Goal: Transaction & Acquisition: Book appointment/travel/reservation

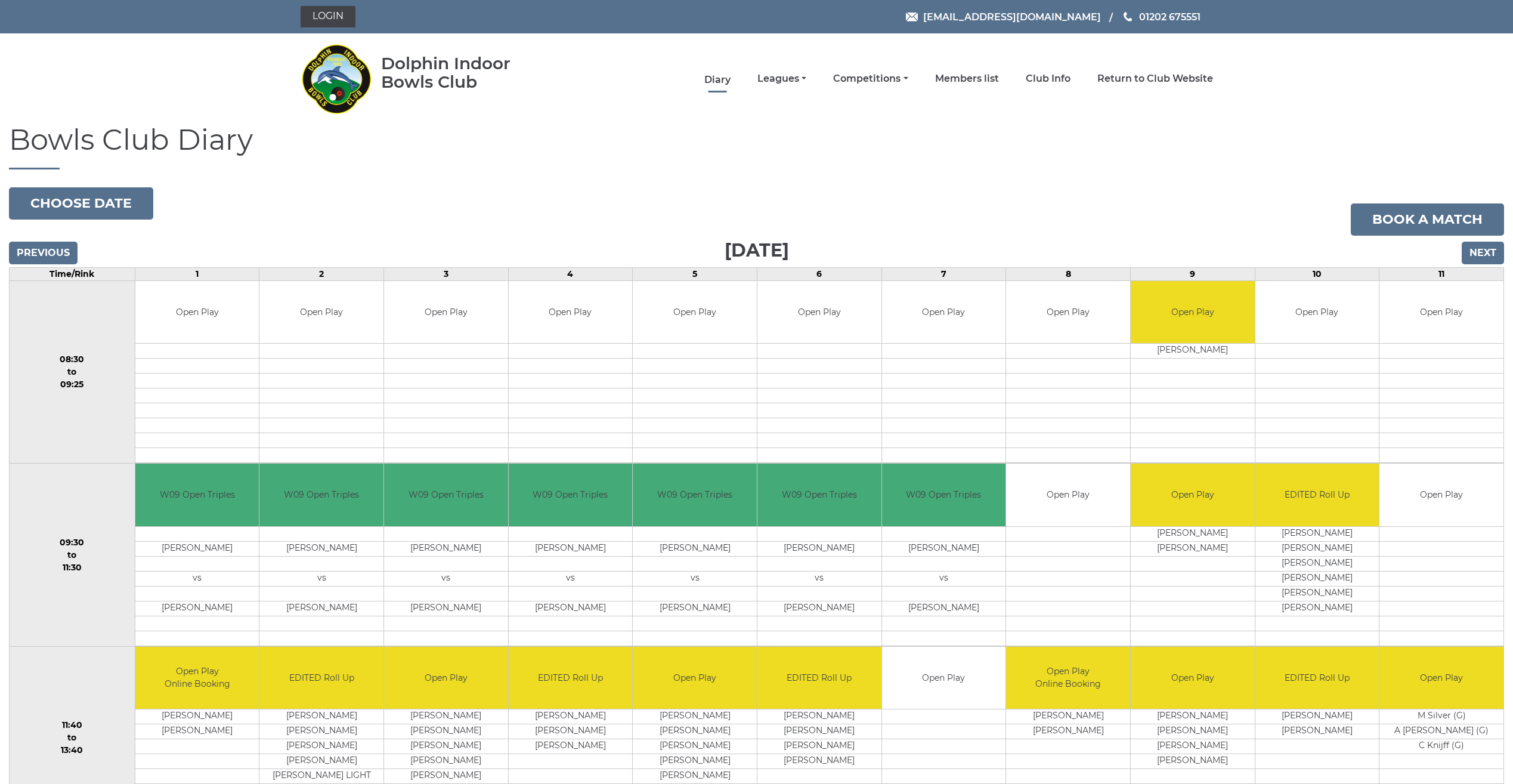
click at [728, 81] on link "Diary" at bounding box center [718, 80] width 26 height 13
click at [1471, 247] on input "Next" at bounding box center [1484, 253] width 43 height 23
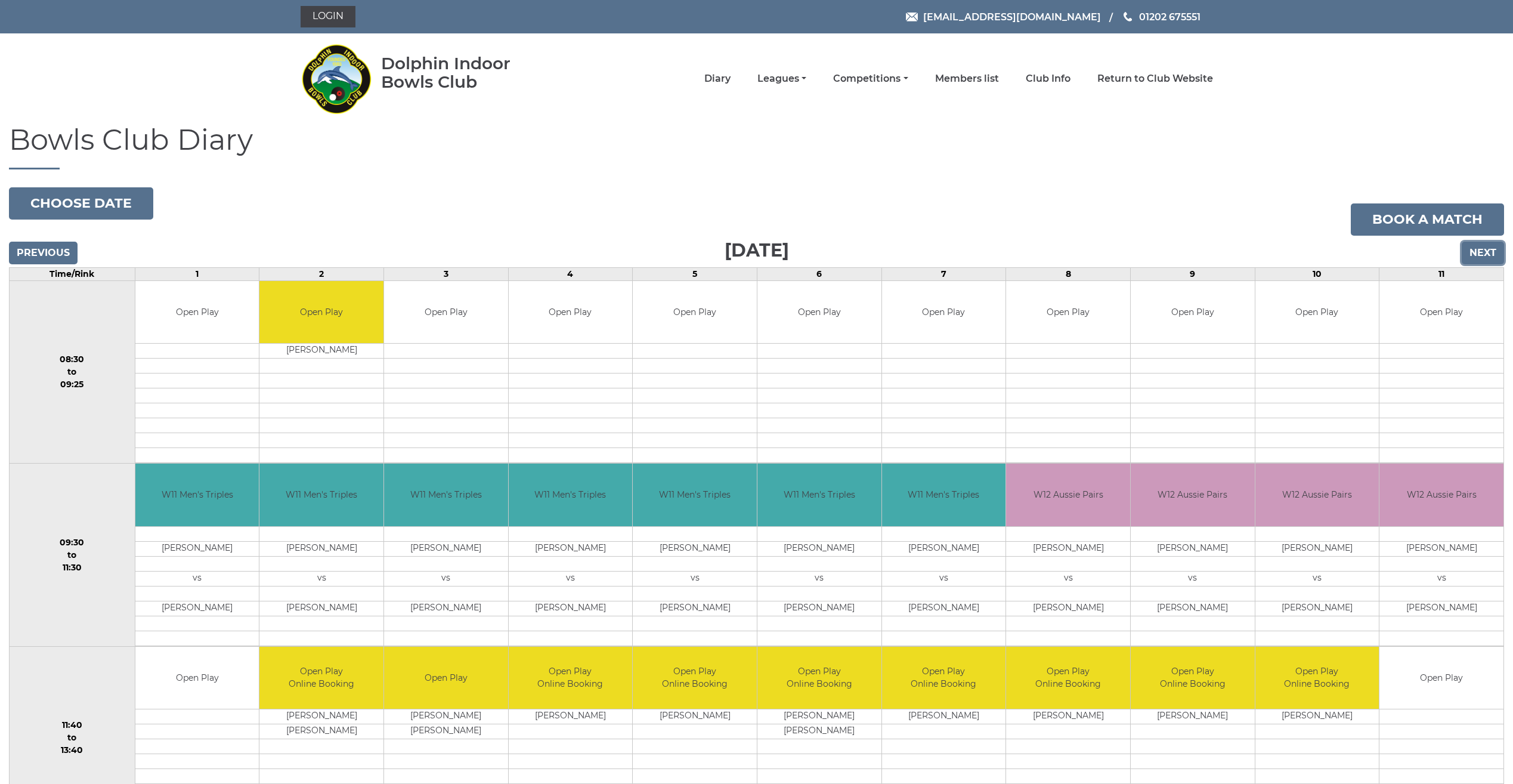
click at [1471, 246] on input "Next" at bounding box center [1484, 253] width 43 height 23
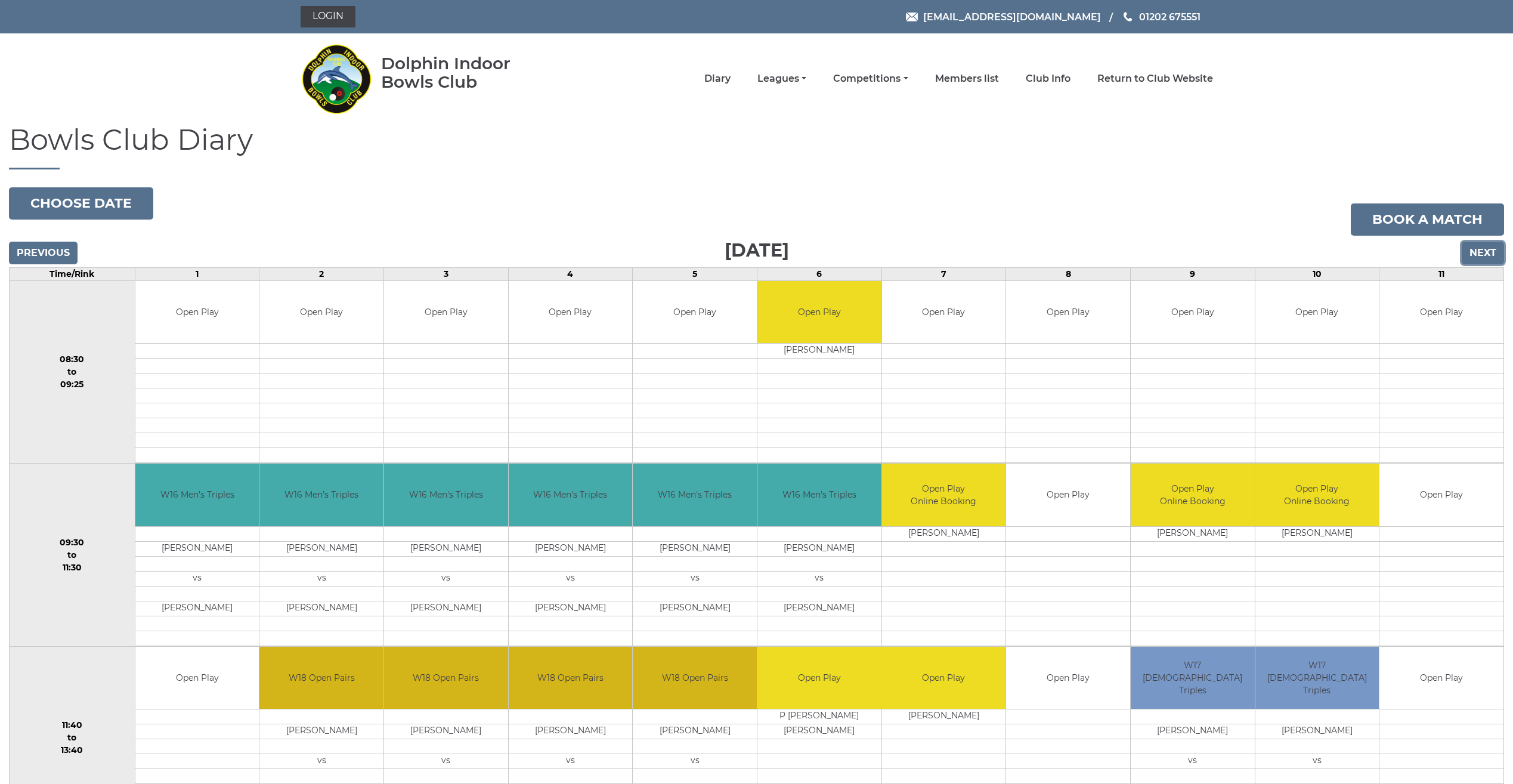
click at [1471, 246] on input "Next" at bounding box center [1484, 253] width 43 height 23
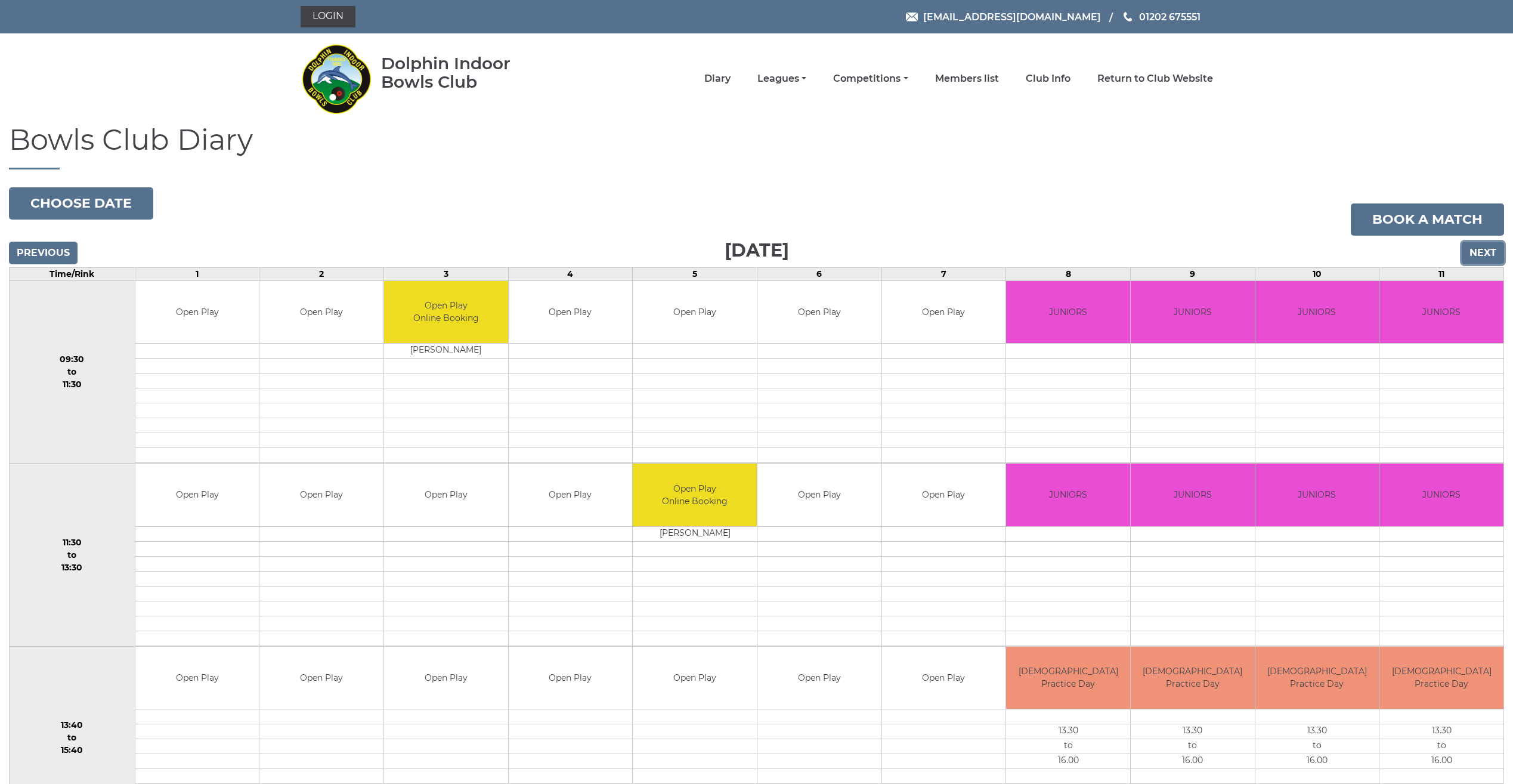
click at [1472, 245] on input "Next" at bounding box center [1484, 253] width 43 height 23
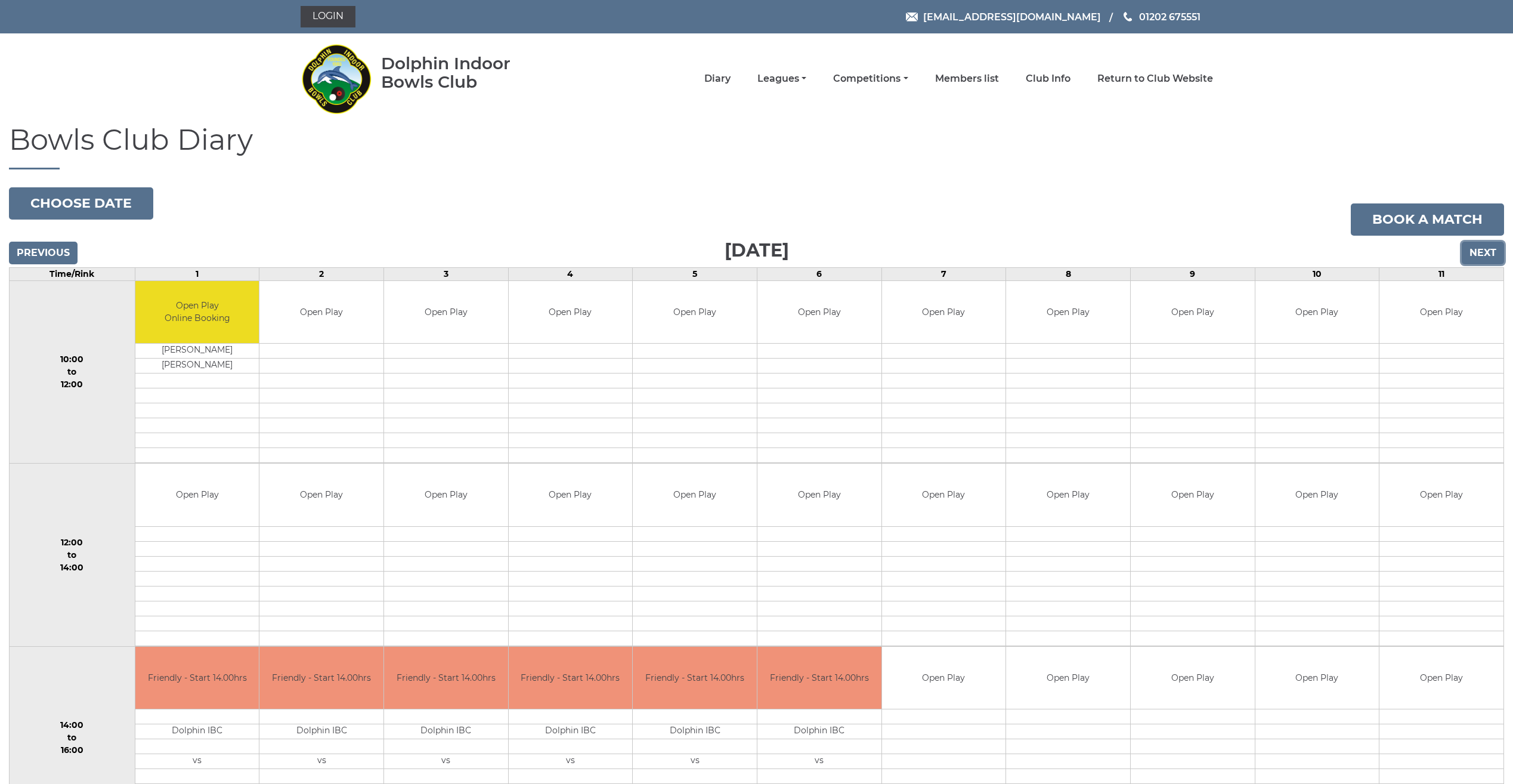
click at [1472, 245] on input "Next" at bounding box center [1484, 253] width 43 height 23
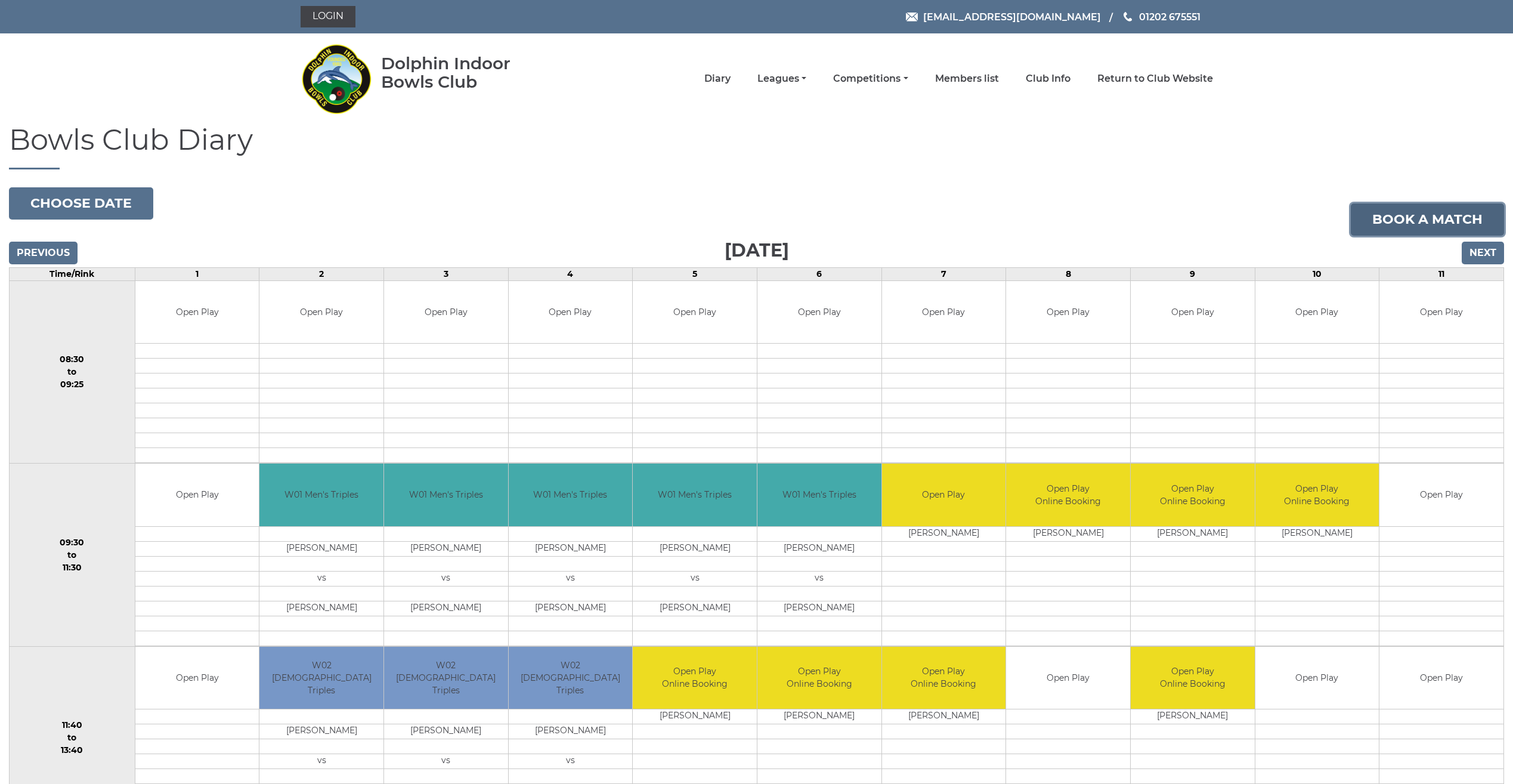
click at [1376, 221] on link "Book a match" at bounding box center [1427, 219] width 153 height 32
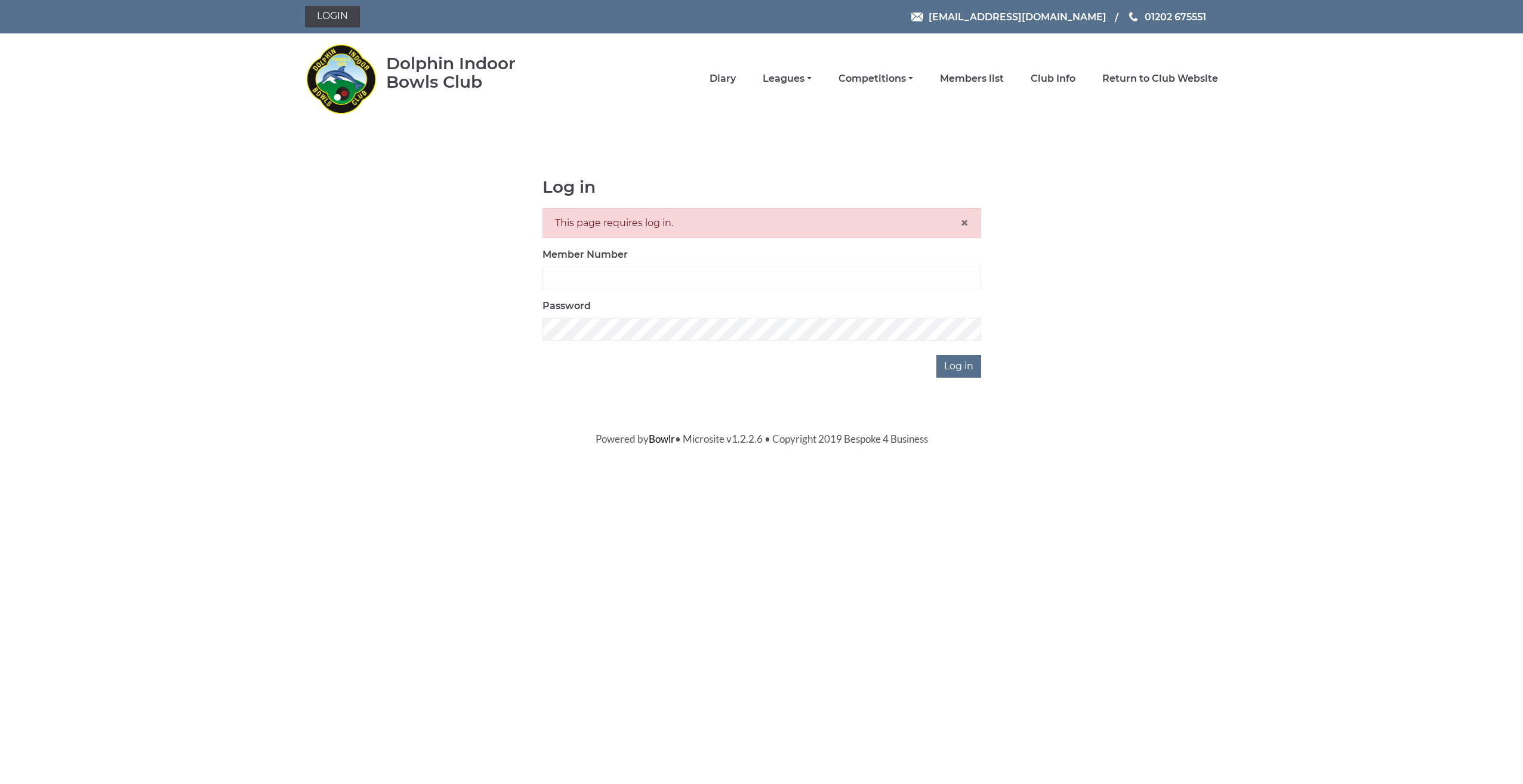
type input "3675"
click at [554, 227] on div "This page requires log in. ×" at bounding box center [762, 223] width 438 height 30
click at [973, 364] on input "Log in" at bounding box center [958, 366] width 45 height 23
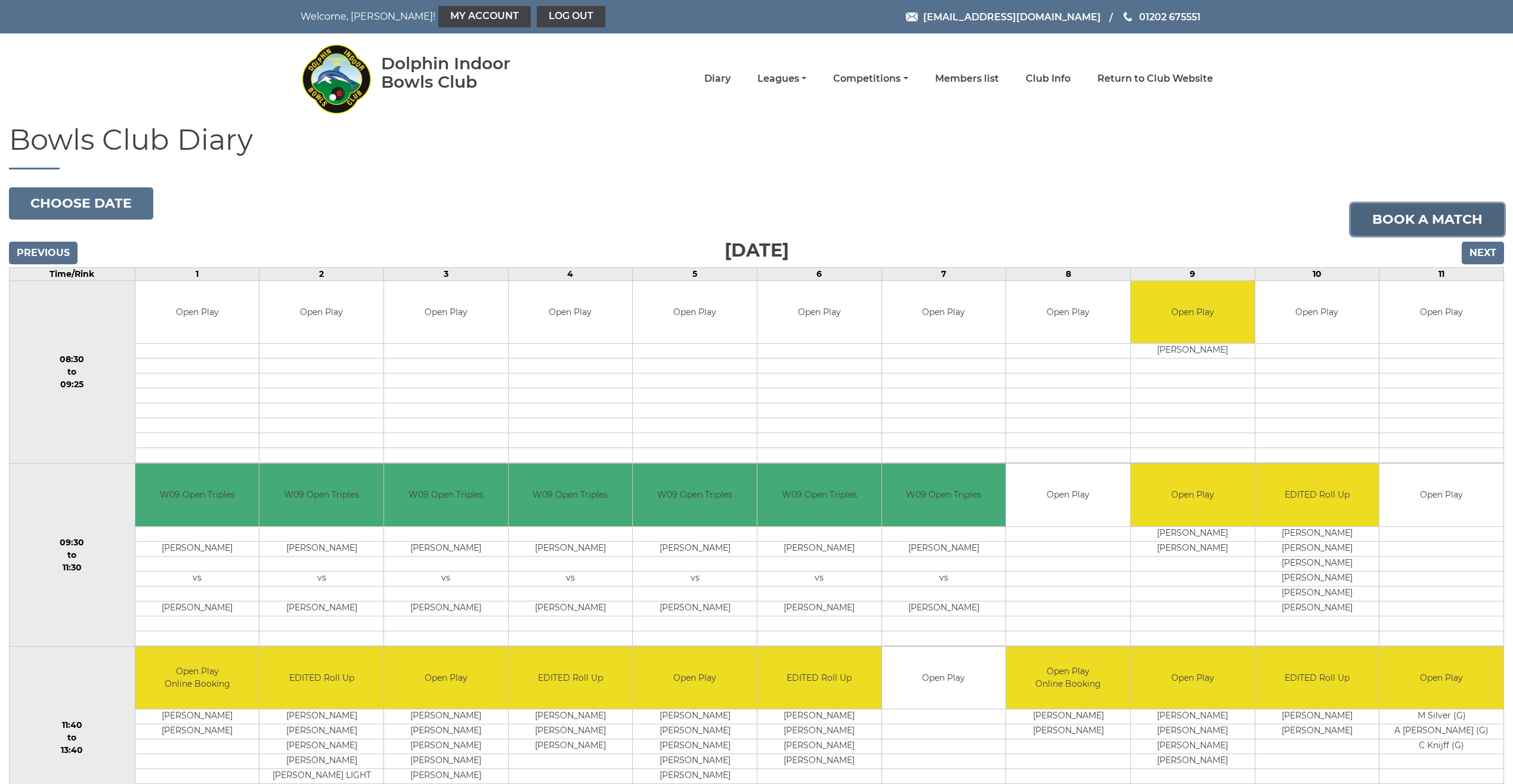
click at [1408, 217] on link "Book a match" at bounding box center [1427, 219] width 153 height 32
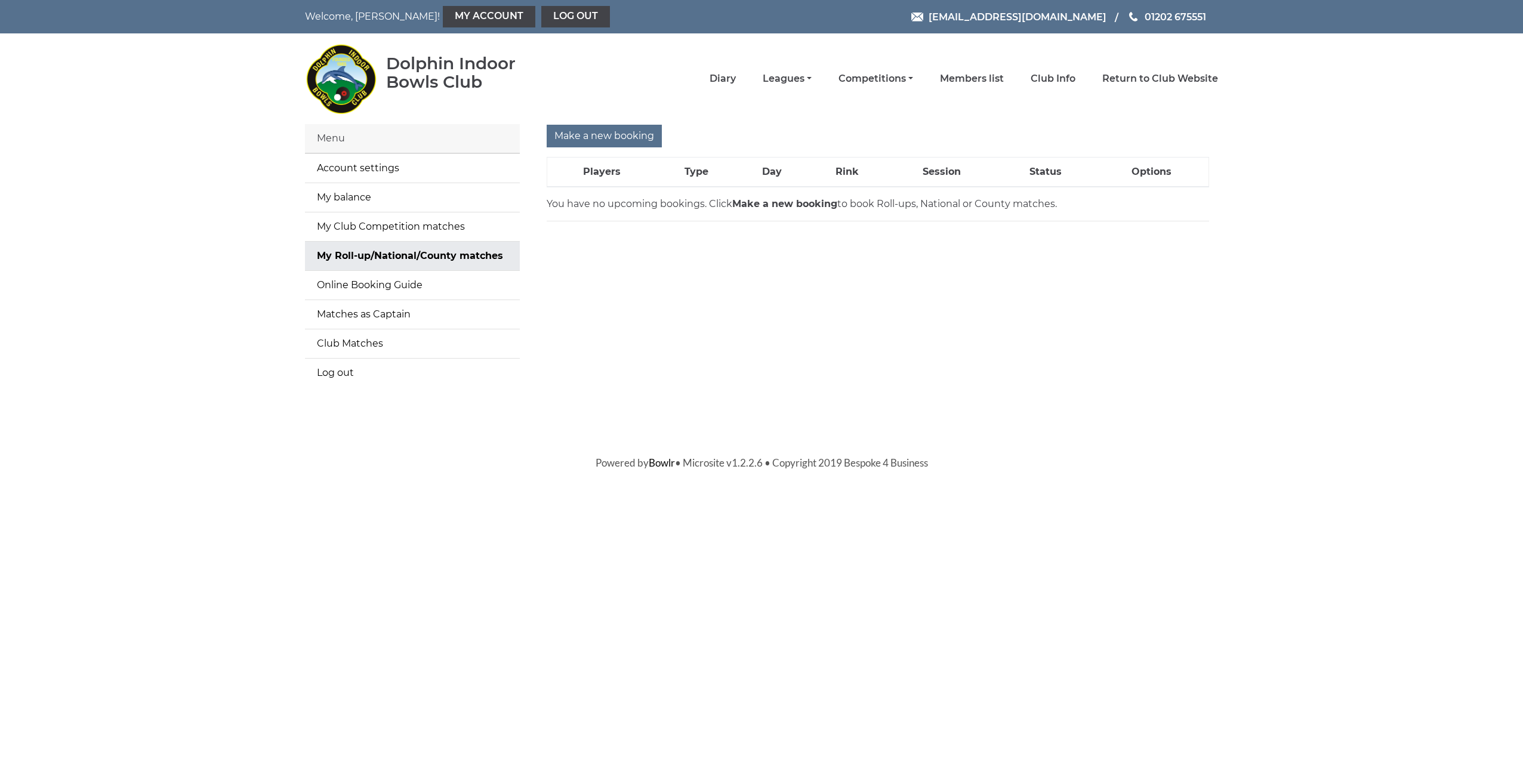
click at [819, 209] on p "You have no upcoming bookings. Click Make a new booking to book Roll-ups, Natio…" at bounding box center [878, 204] width 662 height 15
click at [777, 203] on strong "Make a new booking" at bounding box center [784, 203] width 105 height 11
click at [653, 208] on p "You have no upcoming bookings. Click Make a new booking to book Roll-ups, Natio…" at bounding box center [878, 204] width 662 height 15
click at [601, 137] on input "Make a new booking" at bounding box center [604, 136] width 115 height 23
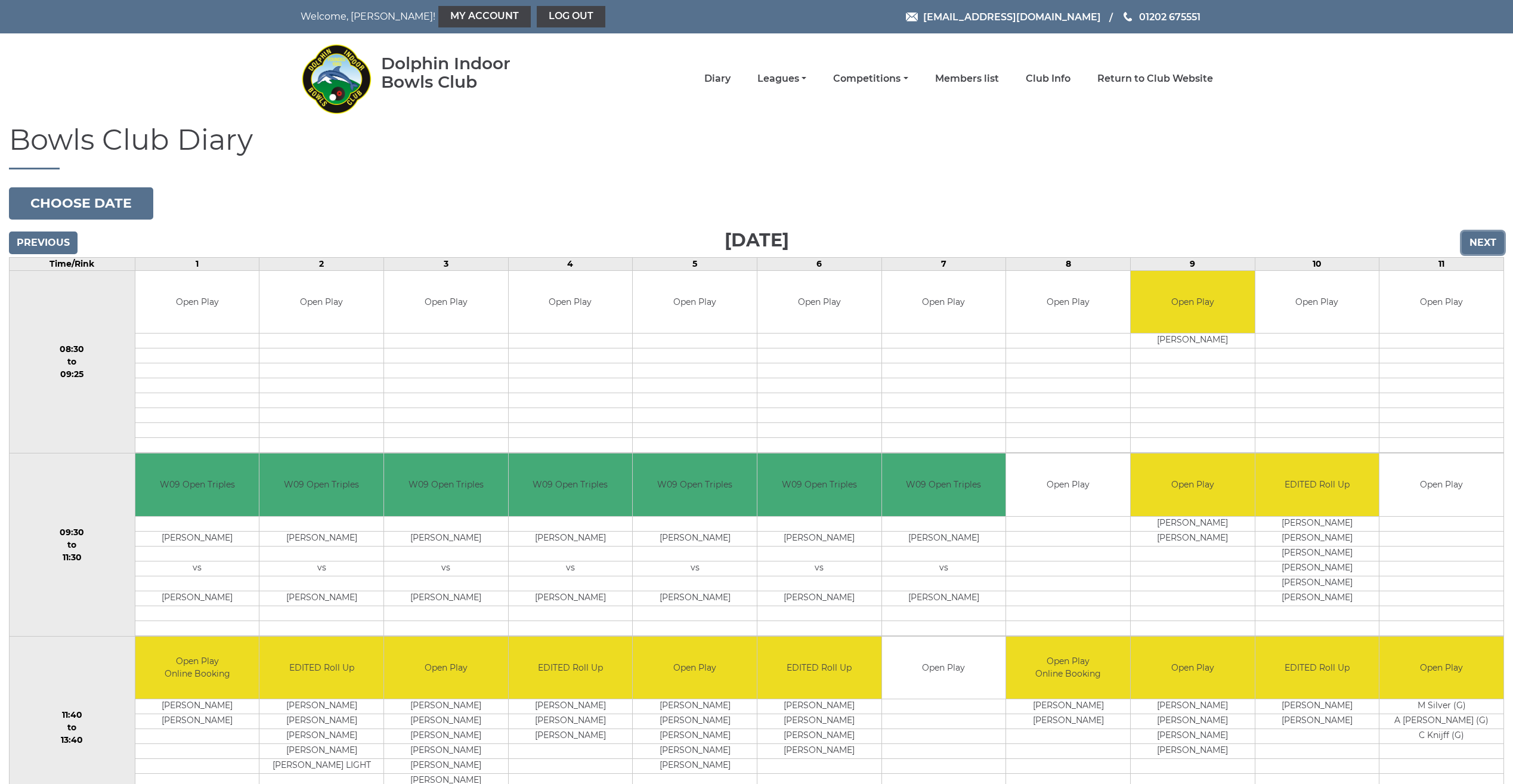
click at [1478, 237] on input "Next" at bounding box center [1484, 242] width 43 height 23
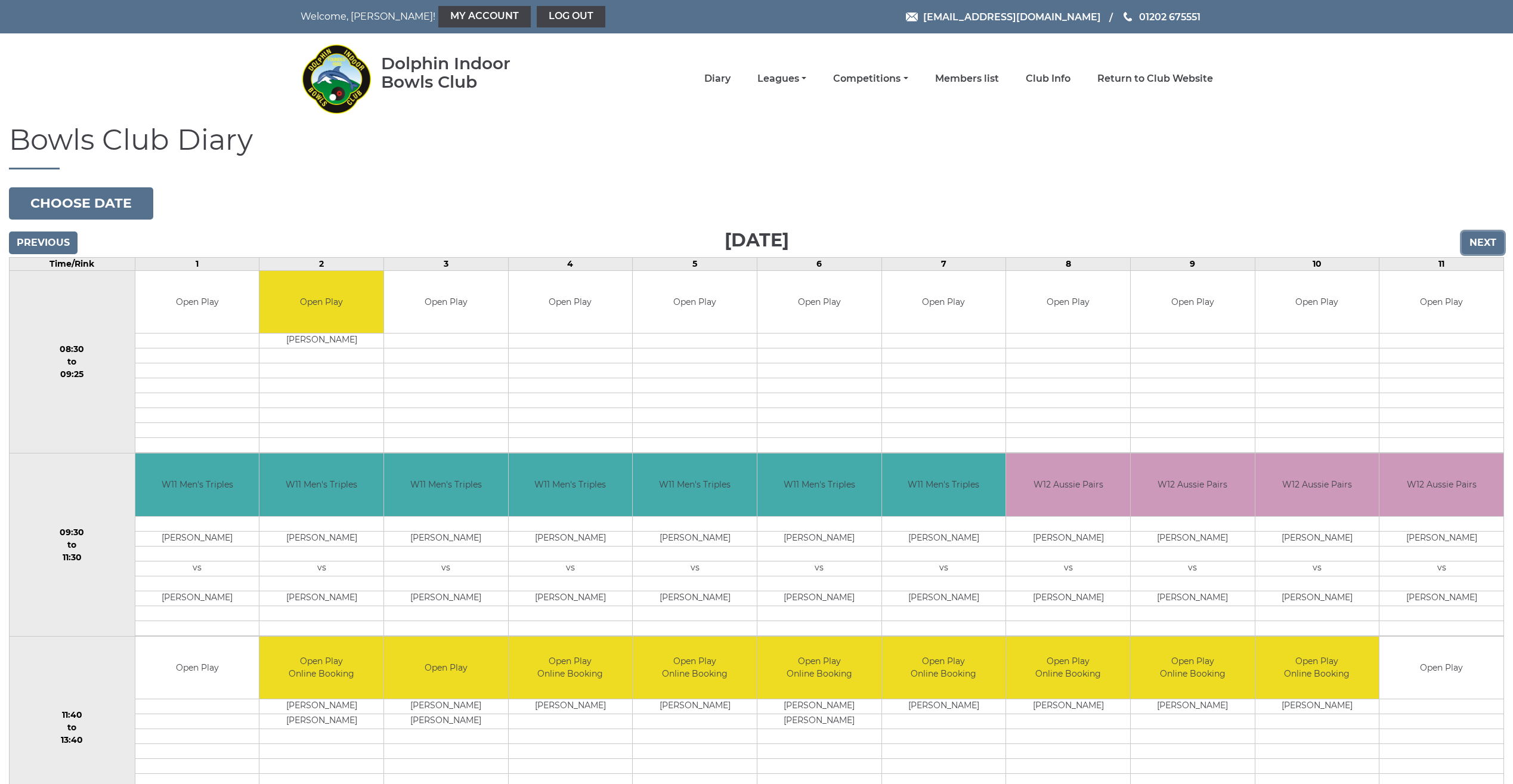
click at [1478, 237] on input "Next" at bounding box center [1484, 242] width 43 height 23
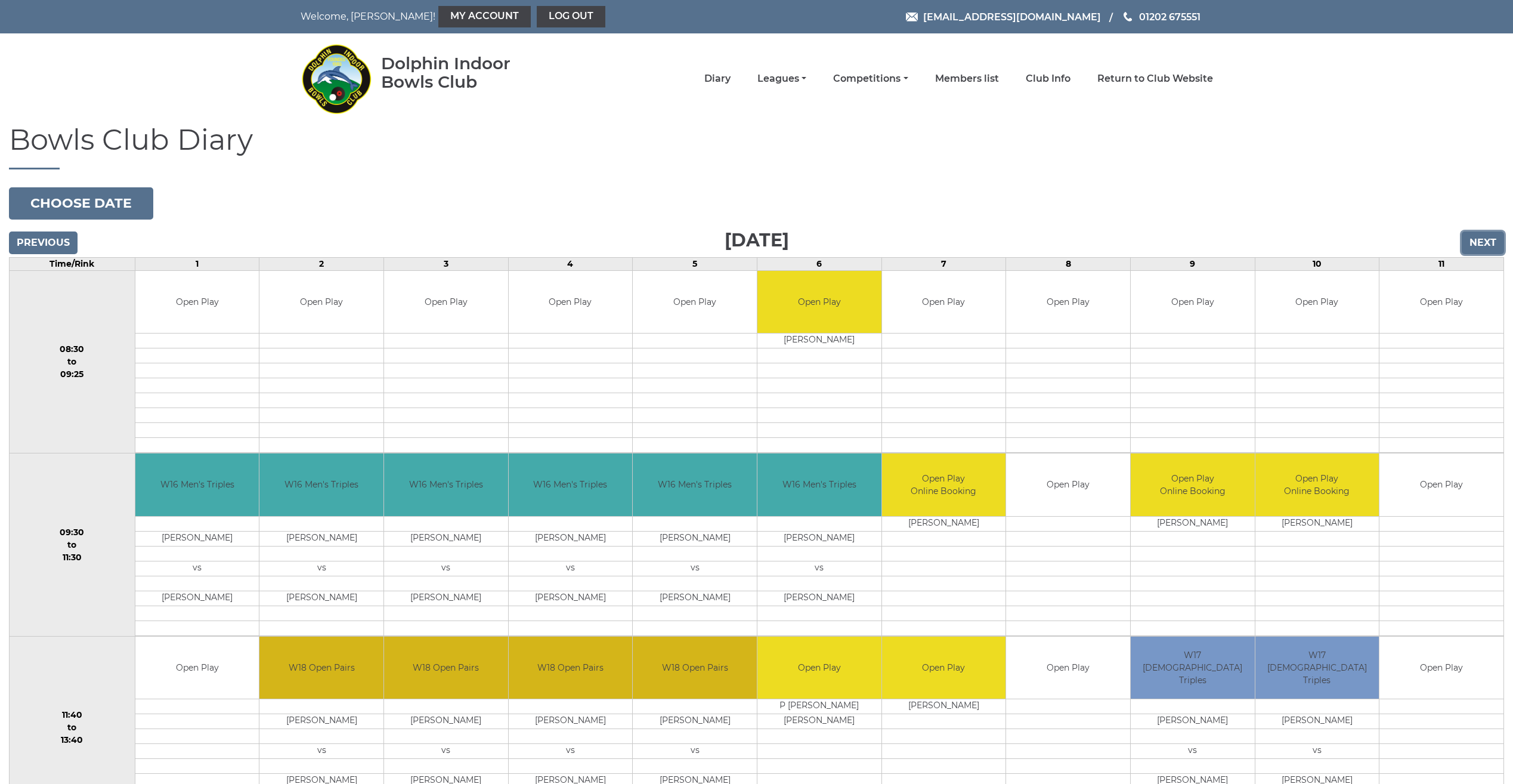
click at [1478, 237] on input "Next" at bounding box center [1484, 242] width 43 height 23
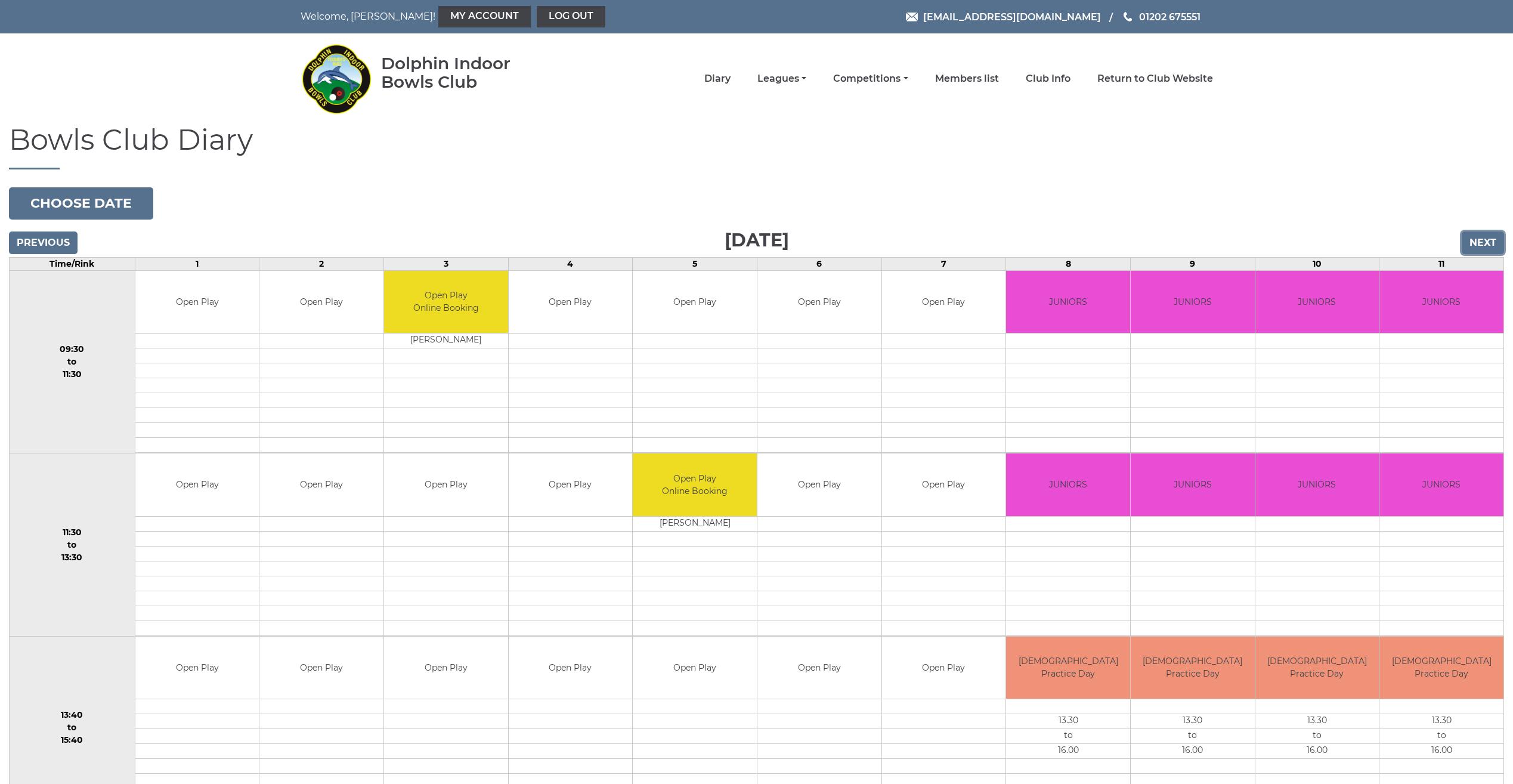
click at [1478, 236] on input "Next" at bounding box center [1484, 242] width 43 height 23
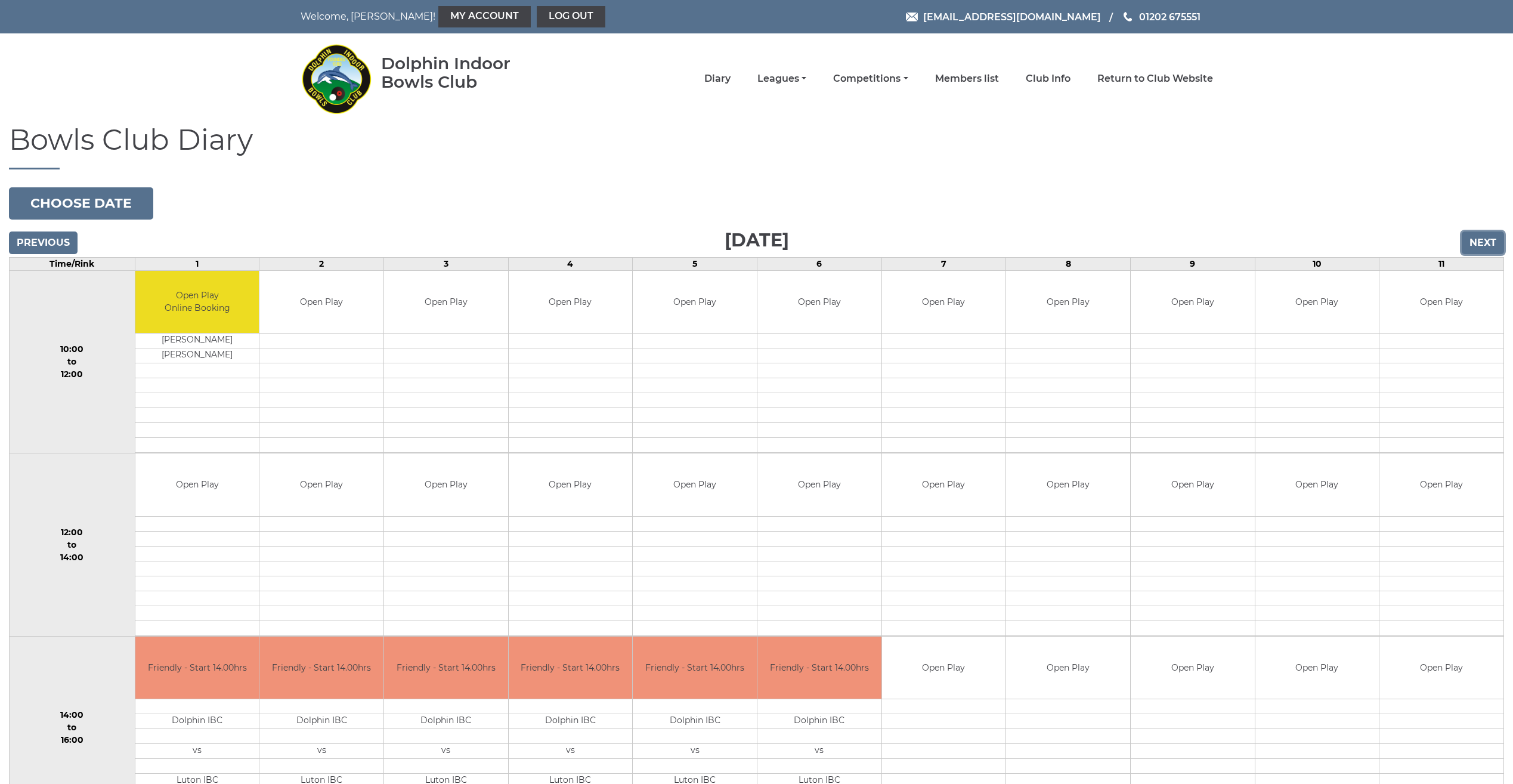
click at [1478, 236] on input "Next" at bounding box center [1484, 242] width 43 height 23
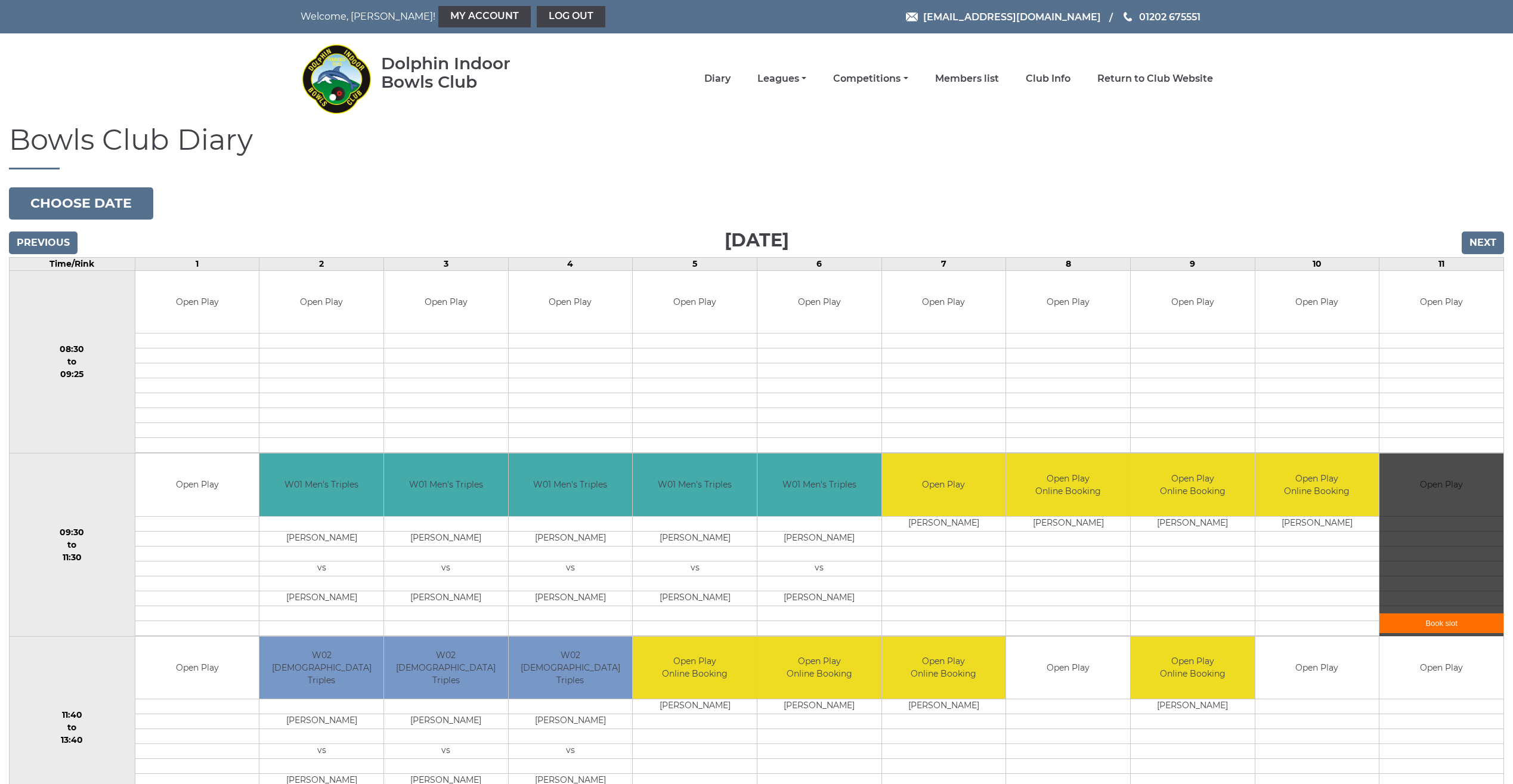
click at [1430, 622] on link "Book slot" at bounding box center [1441, 623] width 124 height 20
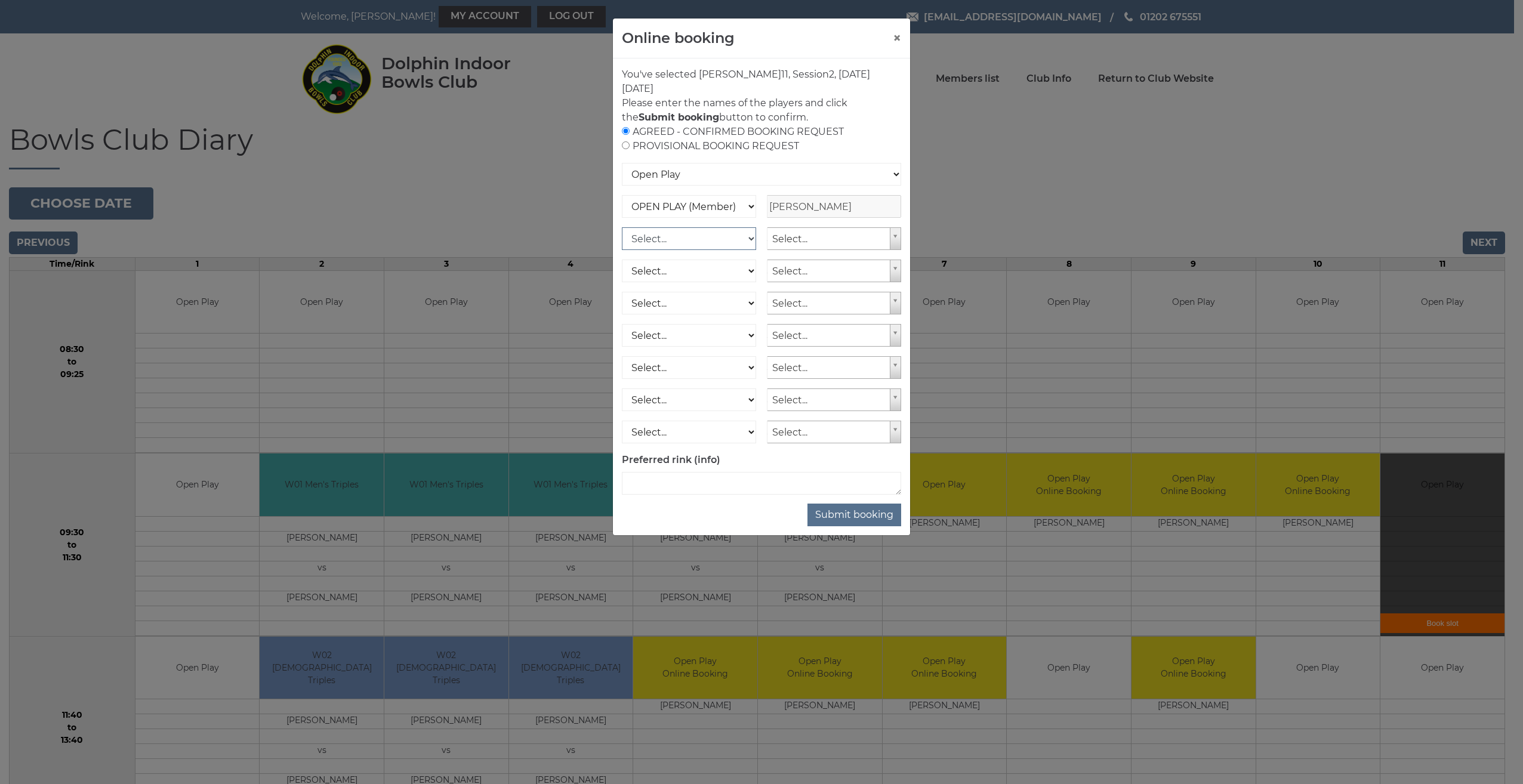
click at [753, 240] on select "Select... OPEN PLAY (Member) OPEN PLAY (Visitor) SPOONS (Member) SPOONS (Visito…" at bounding box center [689, 239] width 134 height 23
select select "1_12"
click at [622, 228] on select "Select... OPEN PLAY (Member) OPEN PLAY (Visitor) SPOONS (Member) SPOONS (Visito…" at bounding box center [689, 239] width 134 height 23
select select "2086"
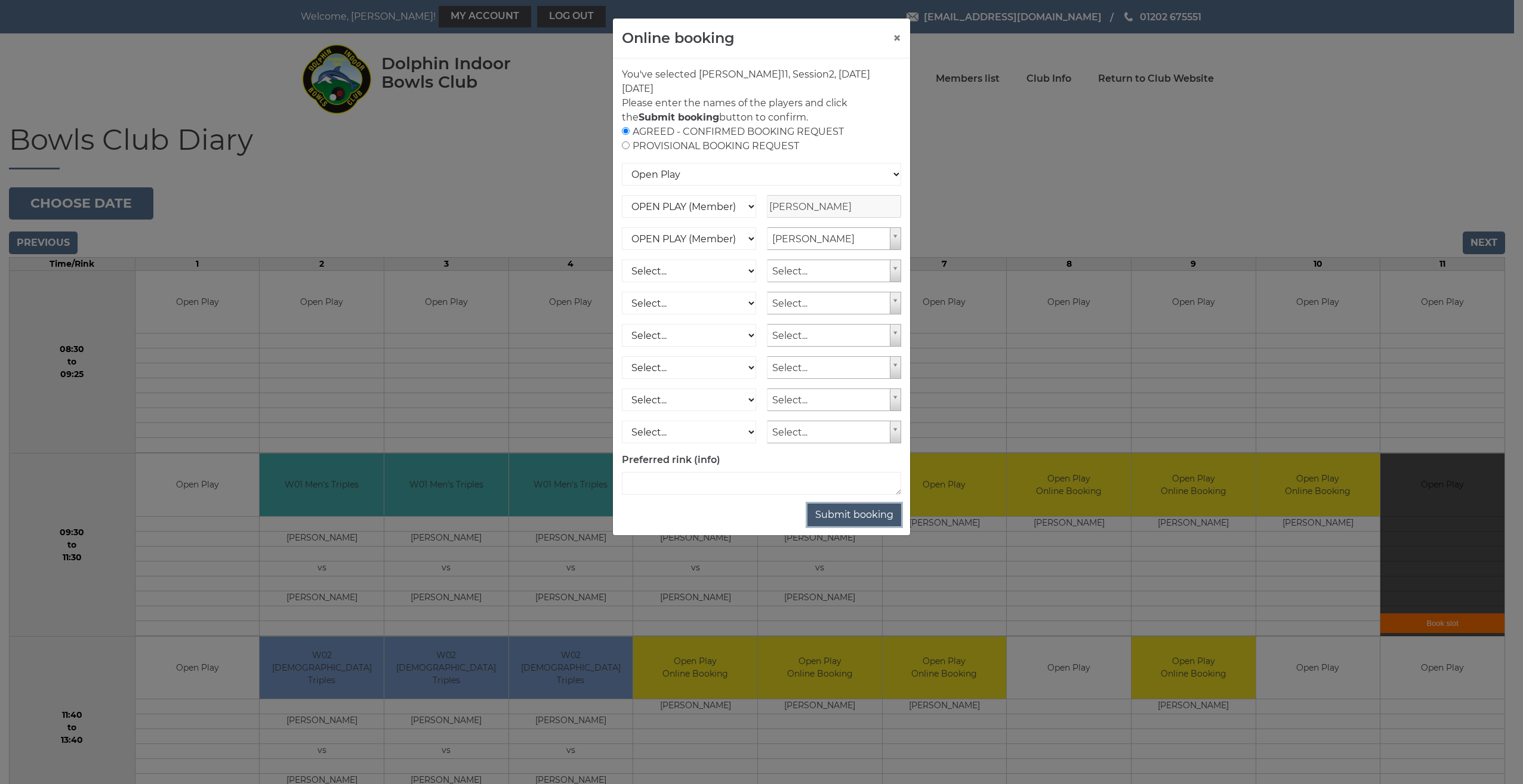
click at [843, 515] on button "Submit booking" at bounding box center [854, 515] width 94 height 23
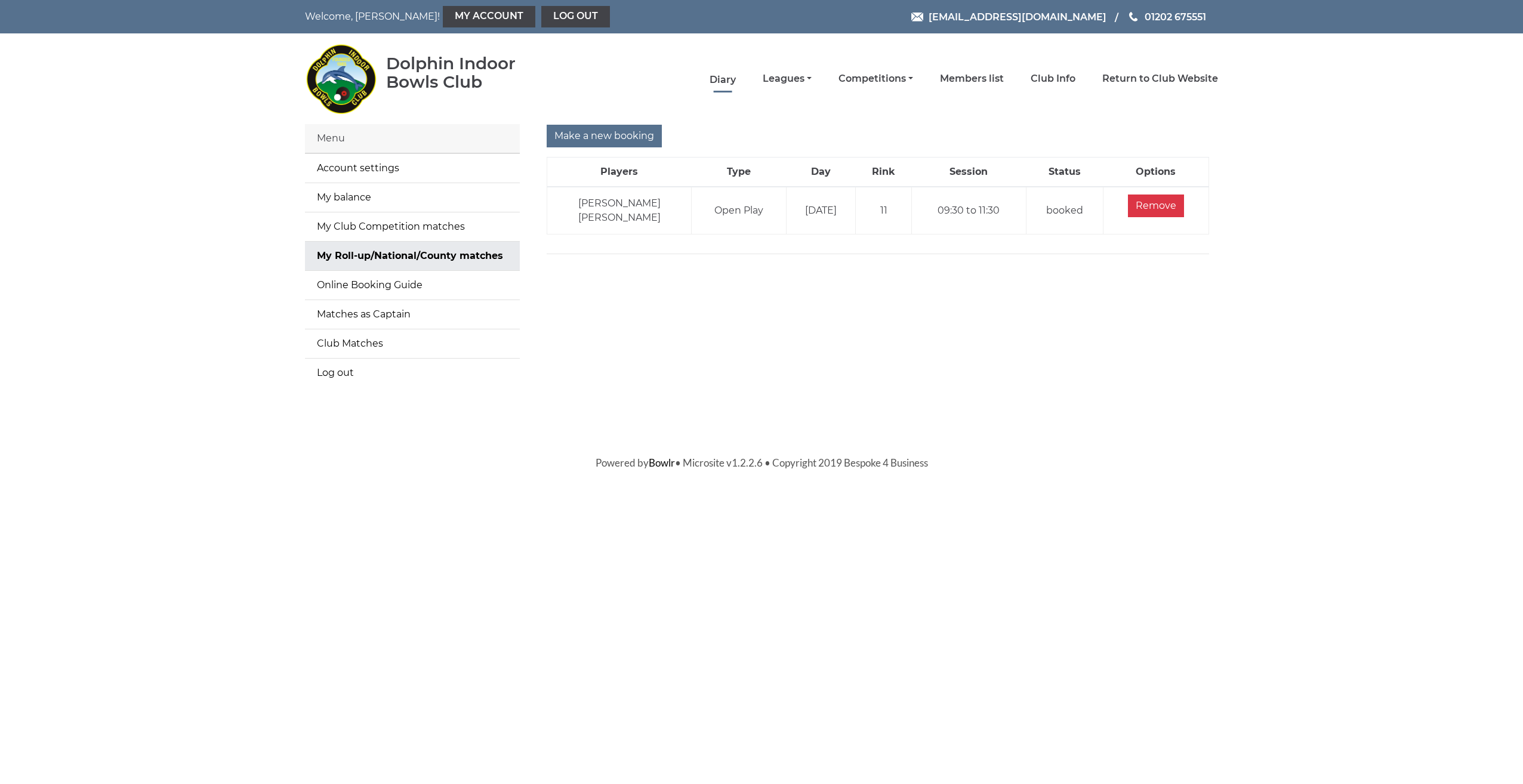
click at [724, 78] on link "Diary" at bounding box center [723, 80] width 26 height 13
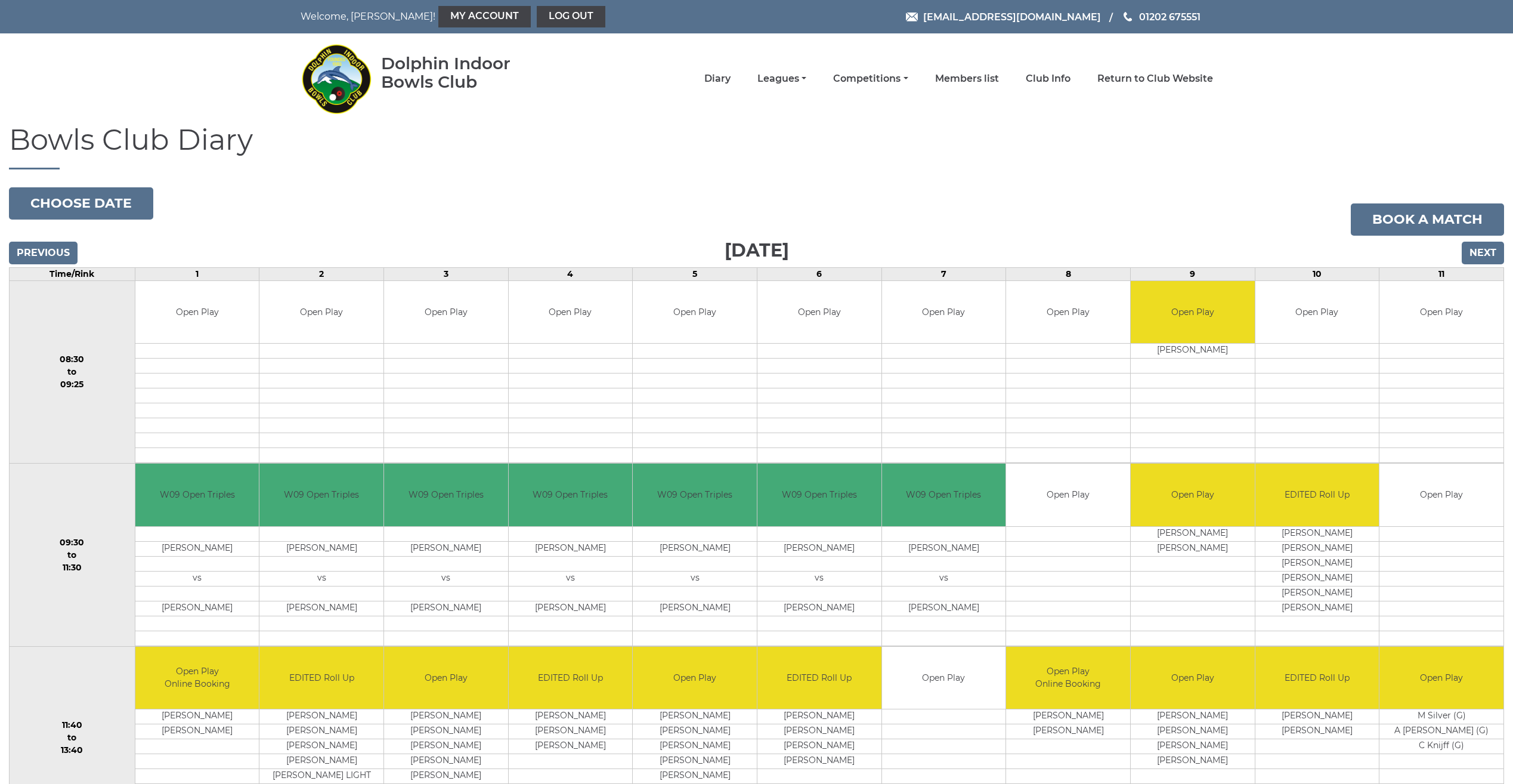
click at [724, 83] on link "Diary" at bounding box center [718, 79] width 26 height 13
click at [1481, 247] on input "Next" at bounding box center [1484, 253] width 43 height 23
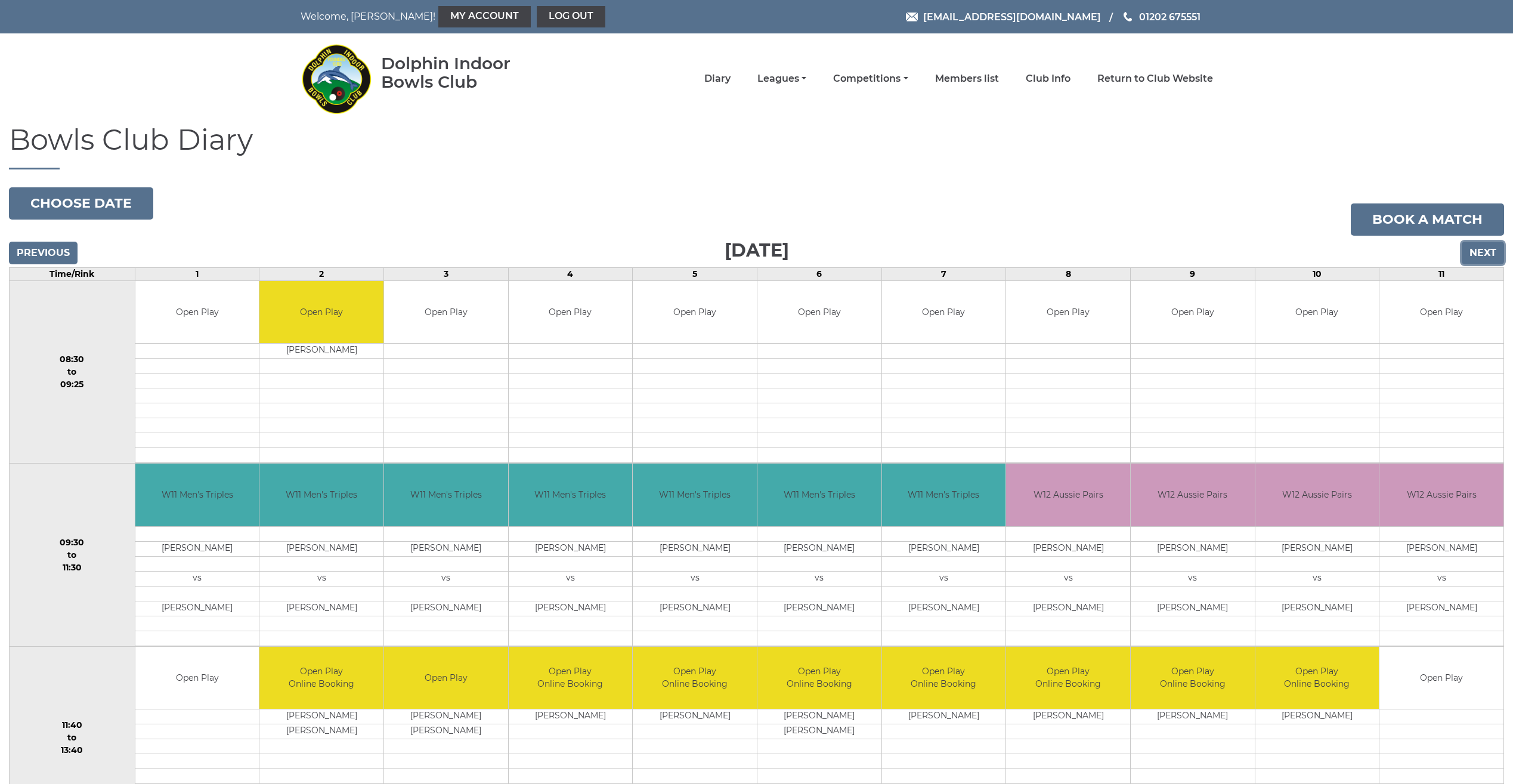
click at [1478, 252] on input "Next" at bounding box center [1484, 253] width 43 height 23
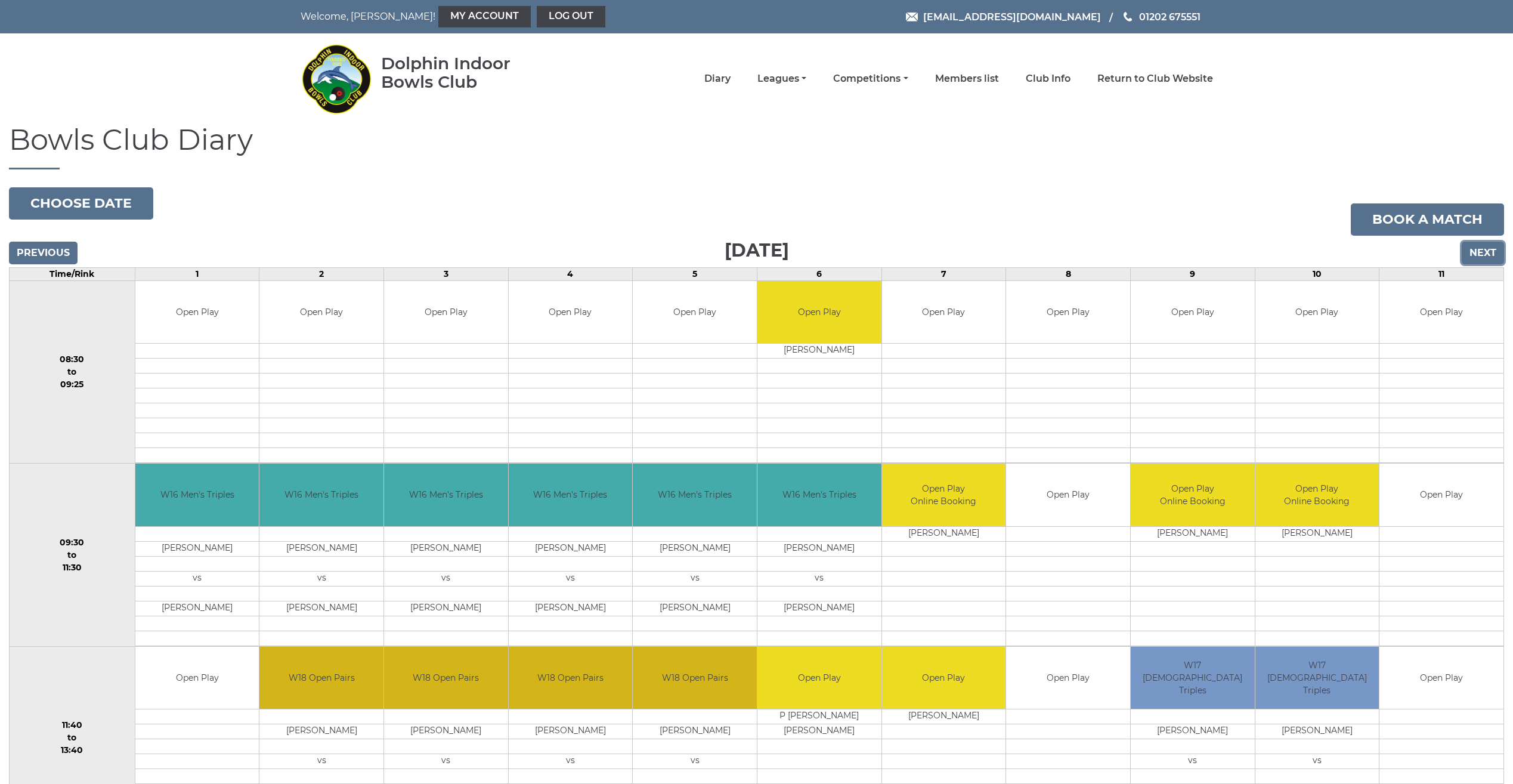
click at [1474, 255] on input "Next" at bounding box center [1484, 253] width 43 height 23
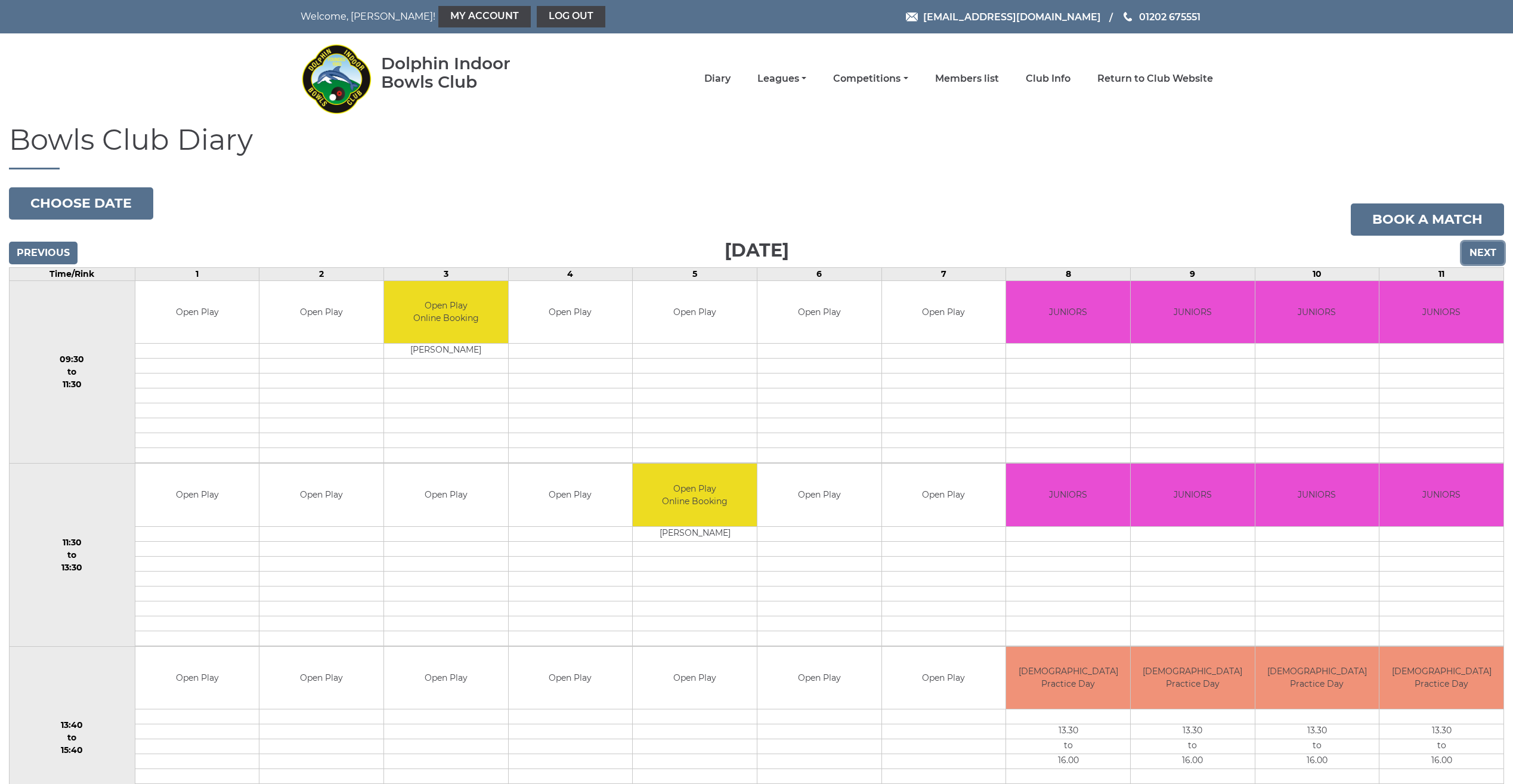
click at [1475, 253] on input "Next" at bounding box center [1484, 253] width 43 height 23
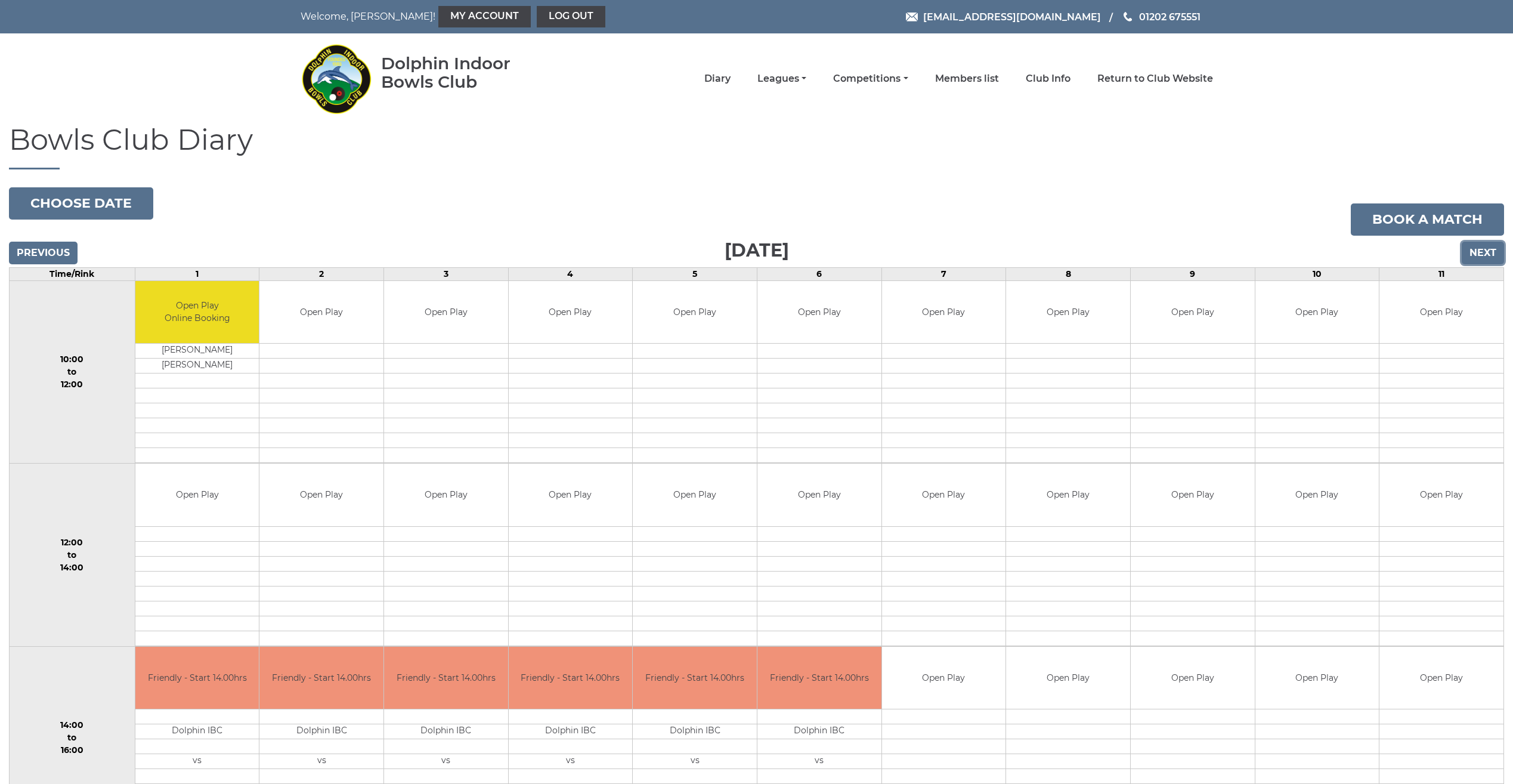
click at [1474, 253] on input "Next" at bounding box center [1484, 253] width 43 height 23
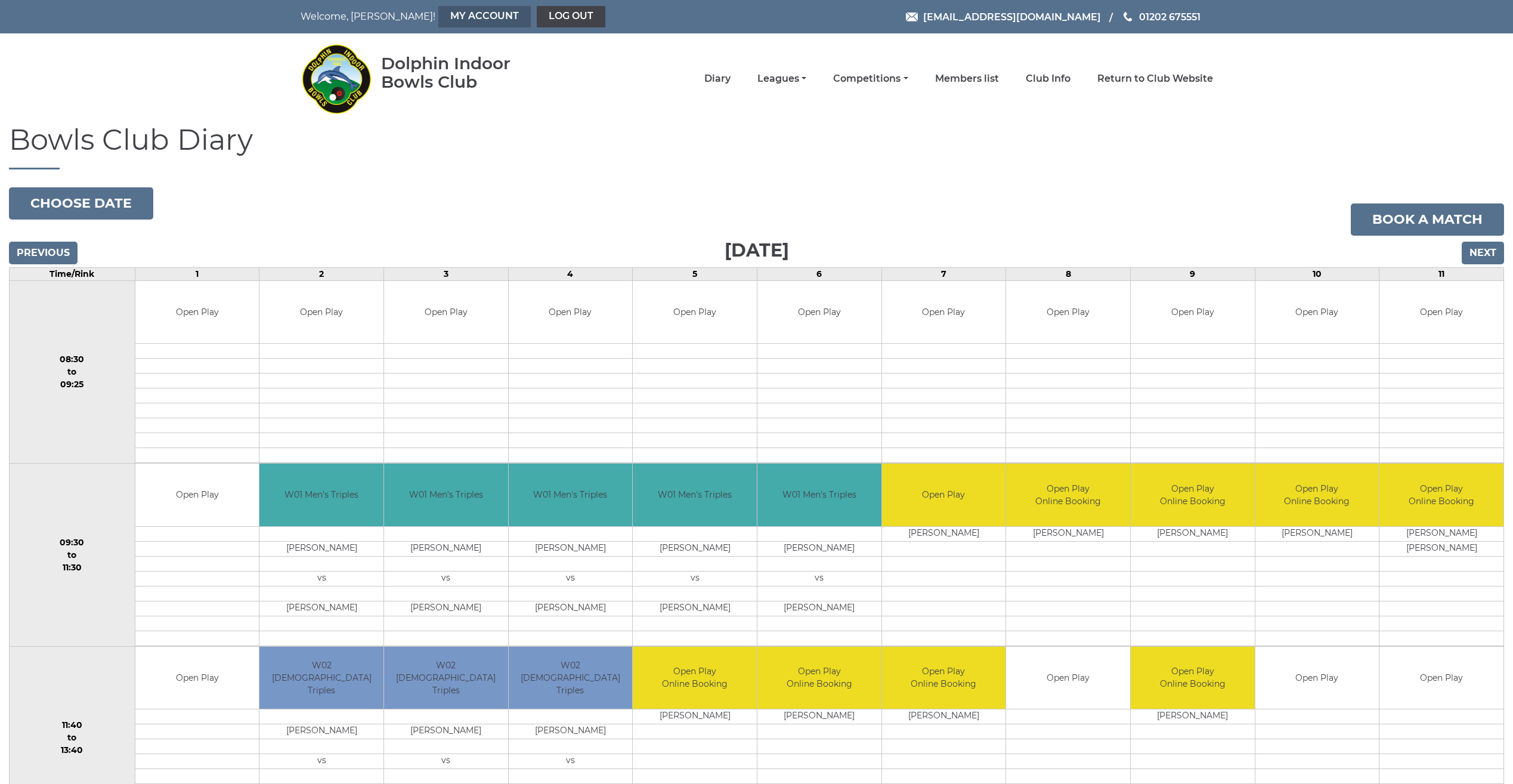
click at [438, 15] on link "My Account" at bounding box center [485, 16] width 92 height 21
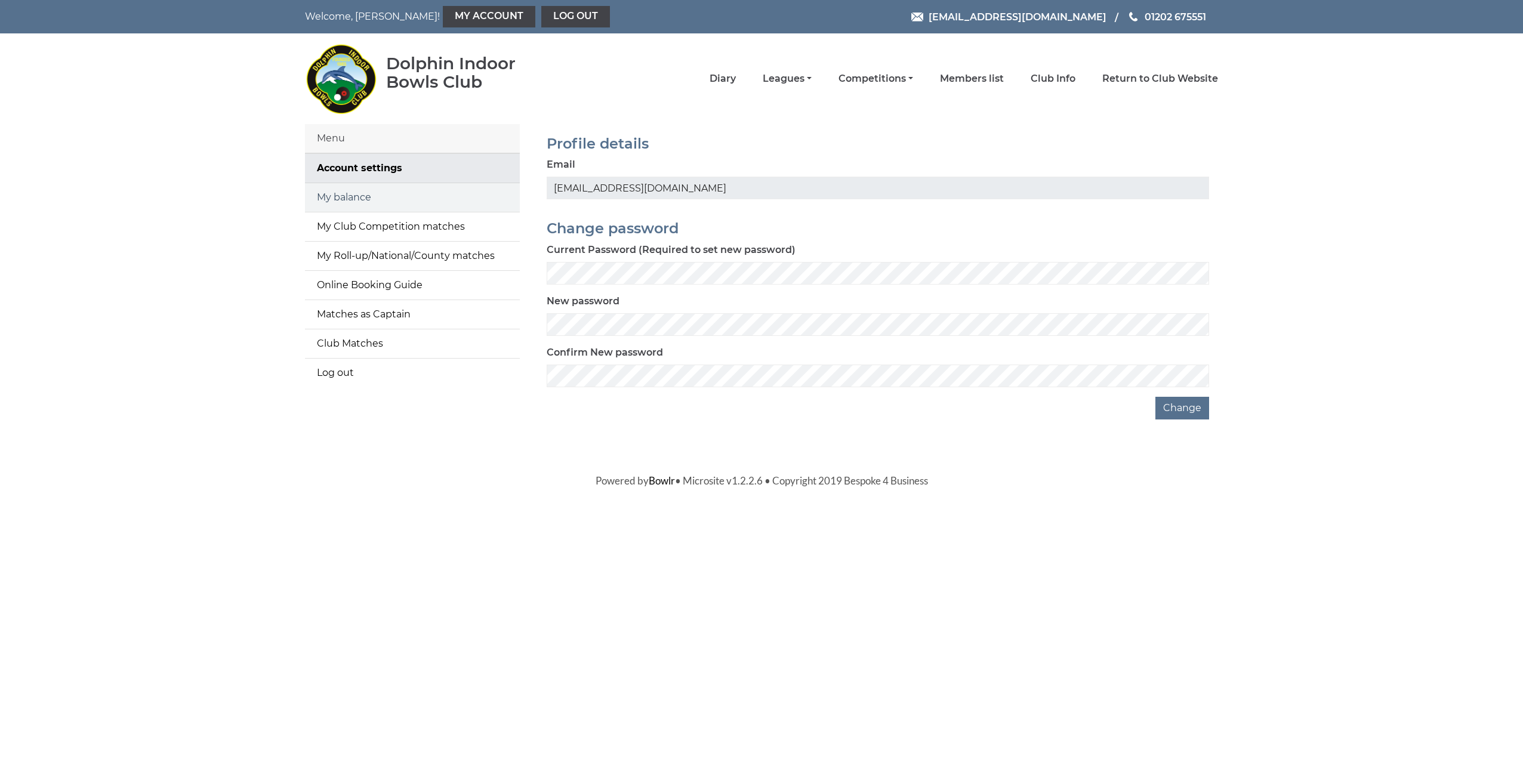
click at [347, 195] on link "My balance" at bounding box center [412, 197] width 215 height 29
